Goal: Information Seeking & Learning: Learn about a topic

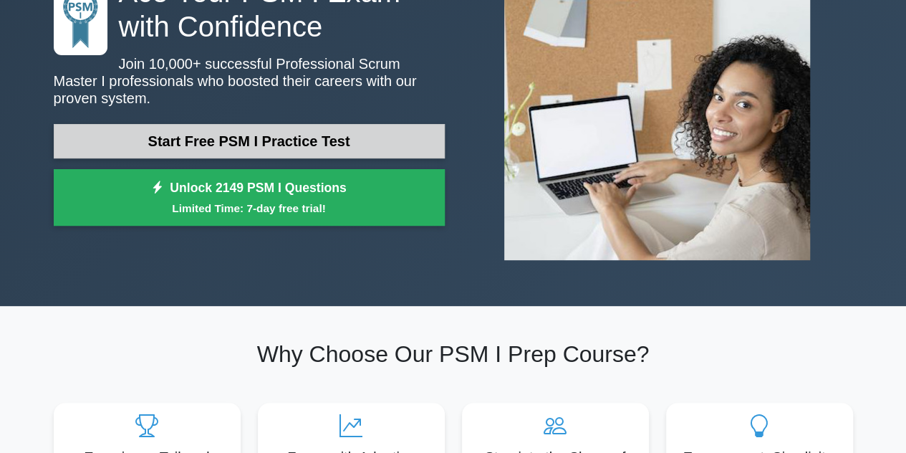
click at [380, 130] on link "Start Free PSM I Practice Test" at bounding box center [249, 141] width 391 height 34
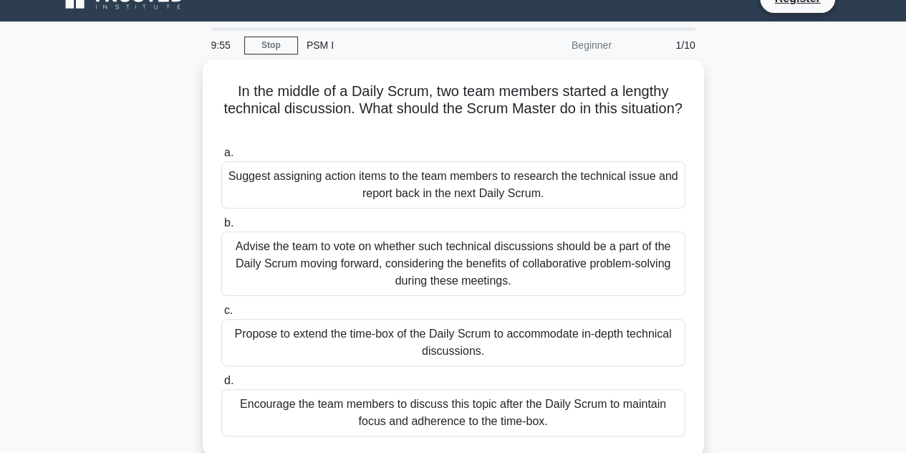
scroll to position [24, 0]
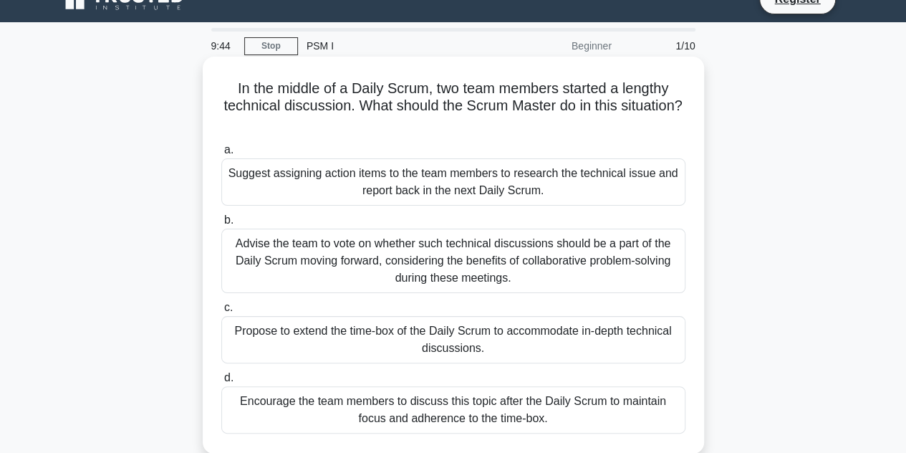
click at [446, 163] on div "Suggest assigning action items to the team members to research the technical is…" at bounding box center [453, 181] width 464 height 47
click at [221, 155] on input "a. Suggest assigning action items to the team members to research the technical…" at bounding box center [221, 149] width 0 height 9
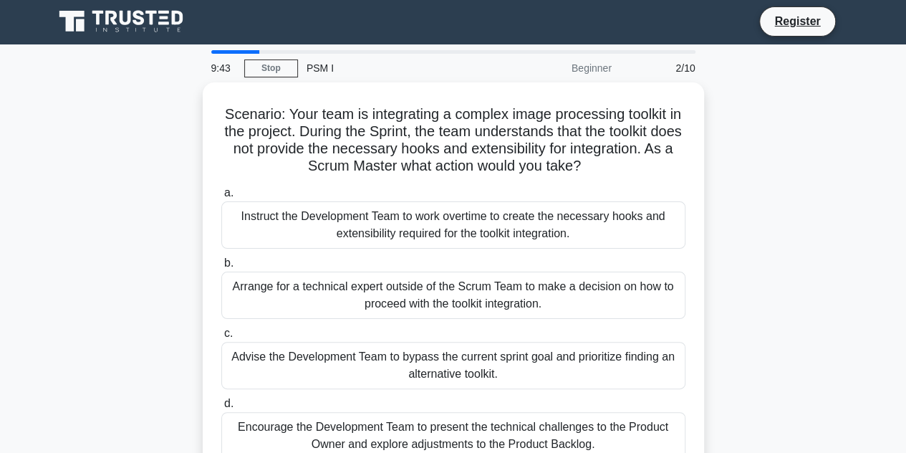
scroll to position [0, 0]
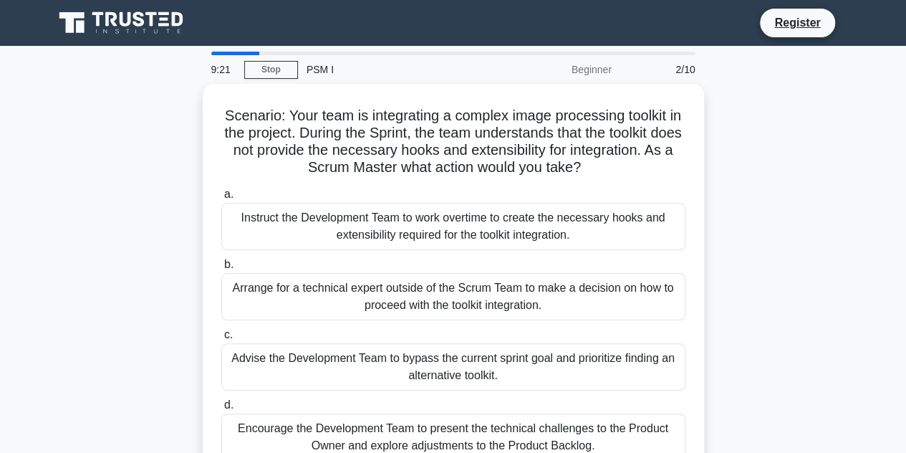
click at [319, 72] on div "PSM I" at bounding box center [396, 69] width 197 height 29
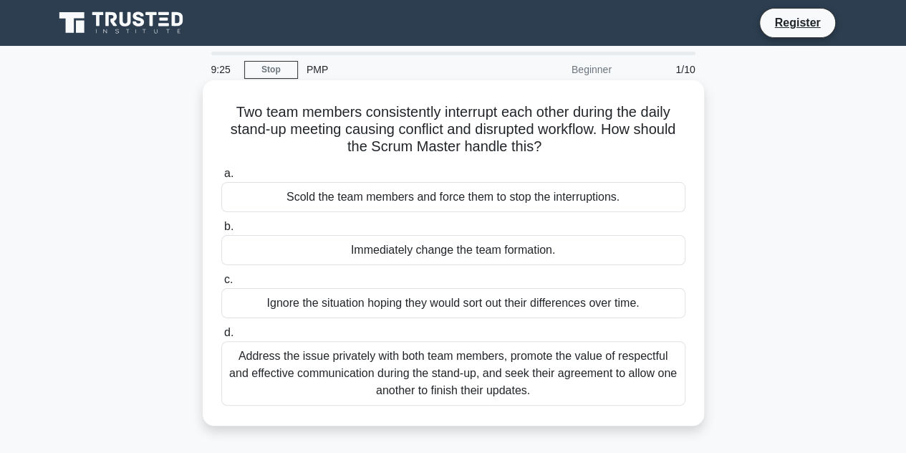
click at [291, 378] on div "Address the issue privately with both team members, promote the value of respec…" at bounding box center [453, 373] width 464 height 64
click at [221, 337] on input "d. Address the issue privately with both team members, promote the value of res…" at bounding box center [221, 332] width 0 height 9
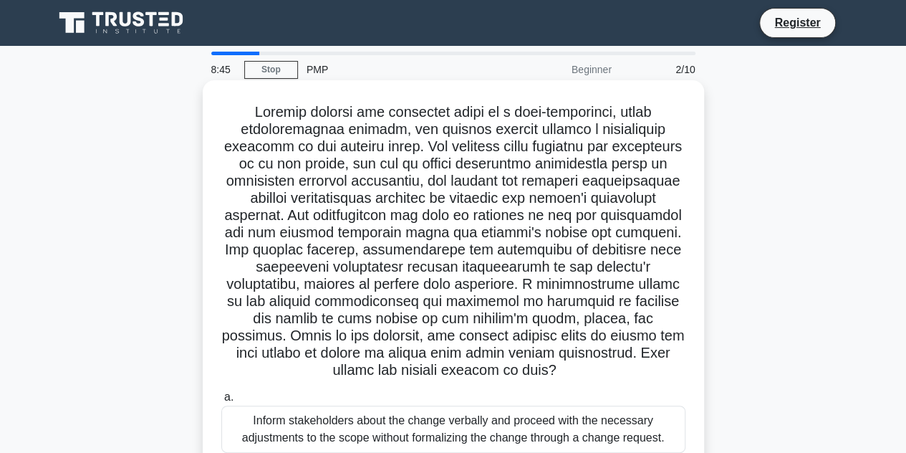
click at [352, 327] on h5 ".spinner_0XTQ{transform-origin:center;animation:spinner_y6GP .75s linear infini…" at bounding box center [453, 241] width 467 height 276
